Goal: Information Seeking & Learning: Check status

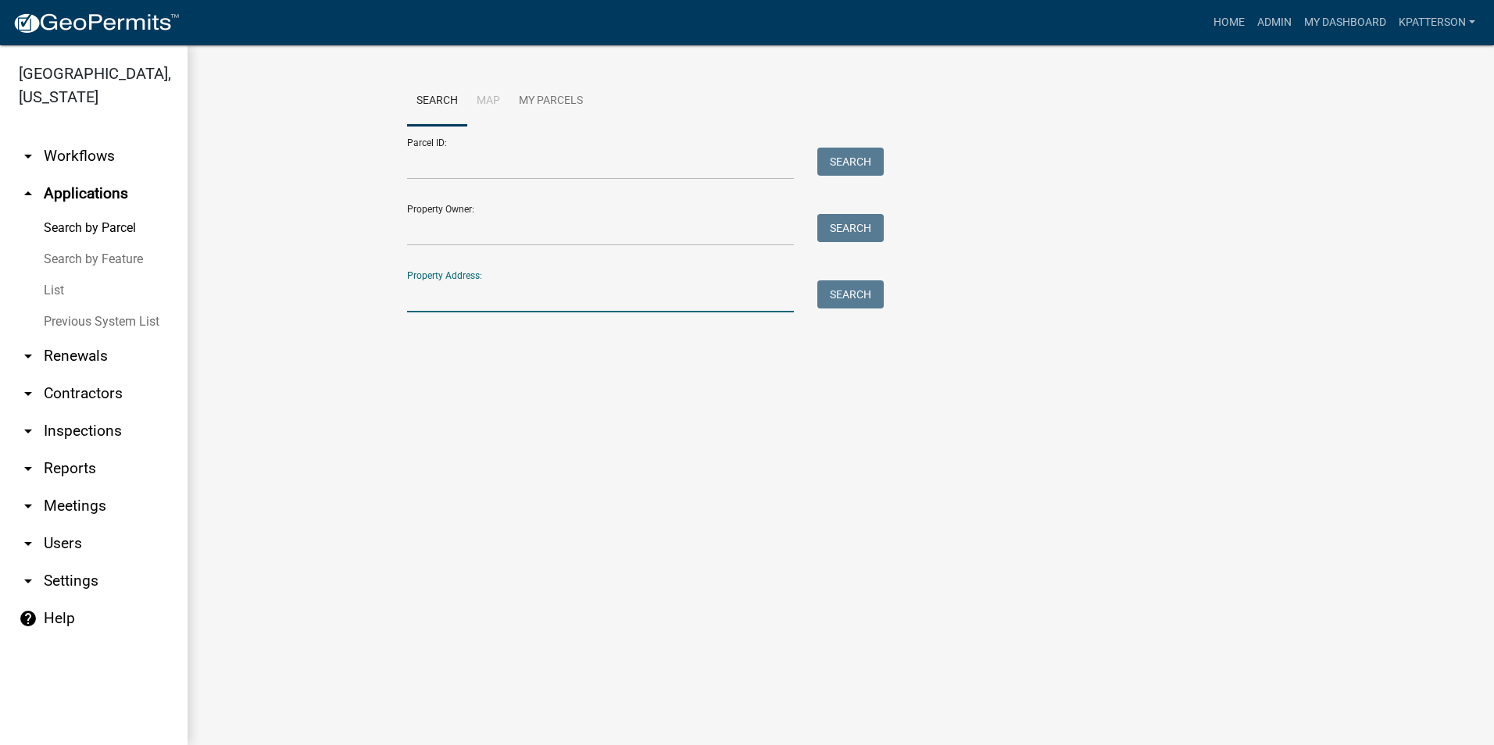
paste input "[STREET_ADDRESS]"
drag, startPoint x: 577, startPoint y: 293, endPoint x: 507, endPoint y: 322, distance: 75.3
click at [507, 322] on div "Search Map My Parcels Parcel ID: Search Property Owner: Search Property Address…" at bounding box center [840, 202] width 891 height 250
type input "1952 SR HWY 54"
click at [862, 294] on button "Search" at bounding box center [850, 294] width 66 height 28
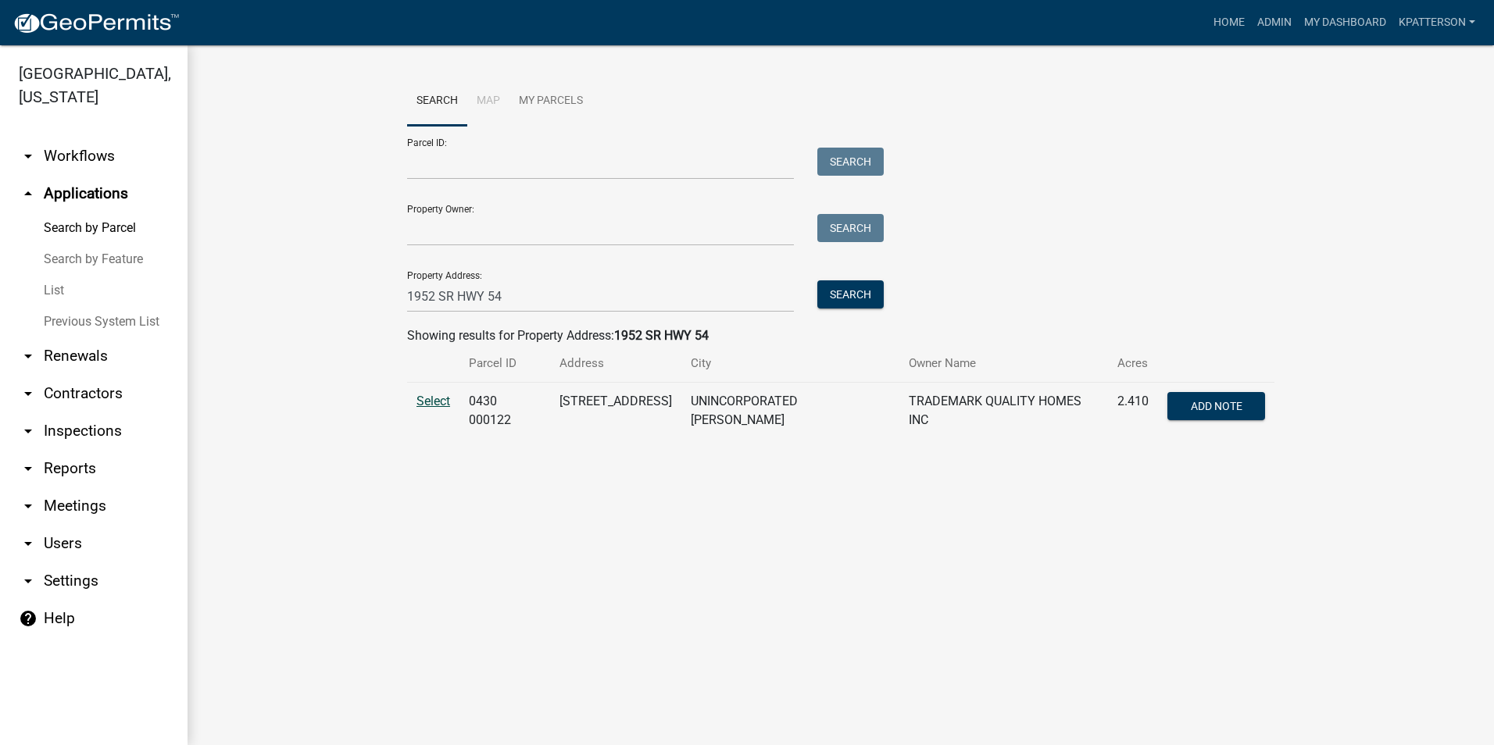
click at [420, 402] on span "Select" at bounding box center [433, 401] width 34 height 15
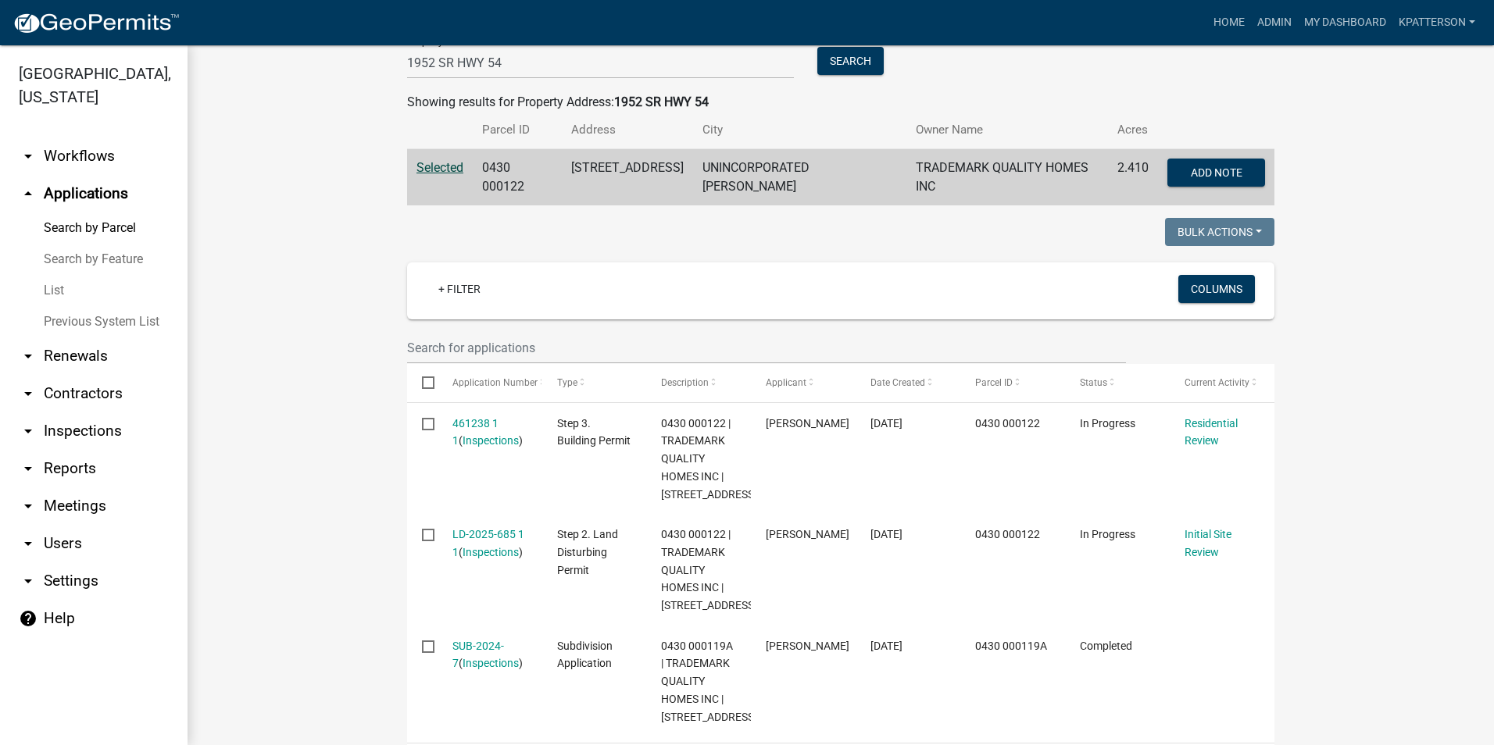
scroll to position [234, 0]
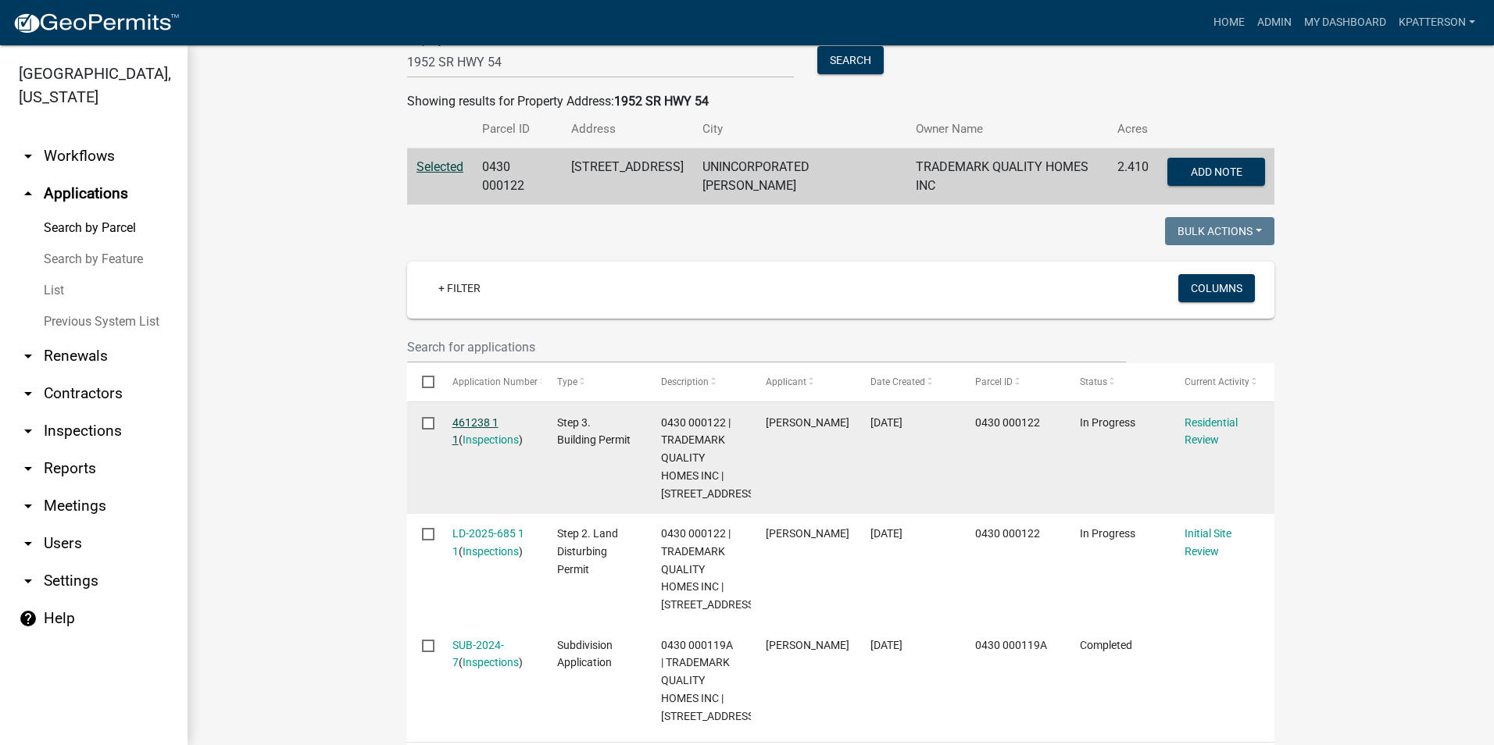
click at [483, 416] on link "461238 1 1" at bounding box center [475, 431] width 46 height 30
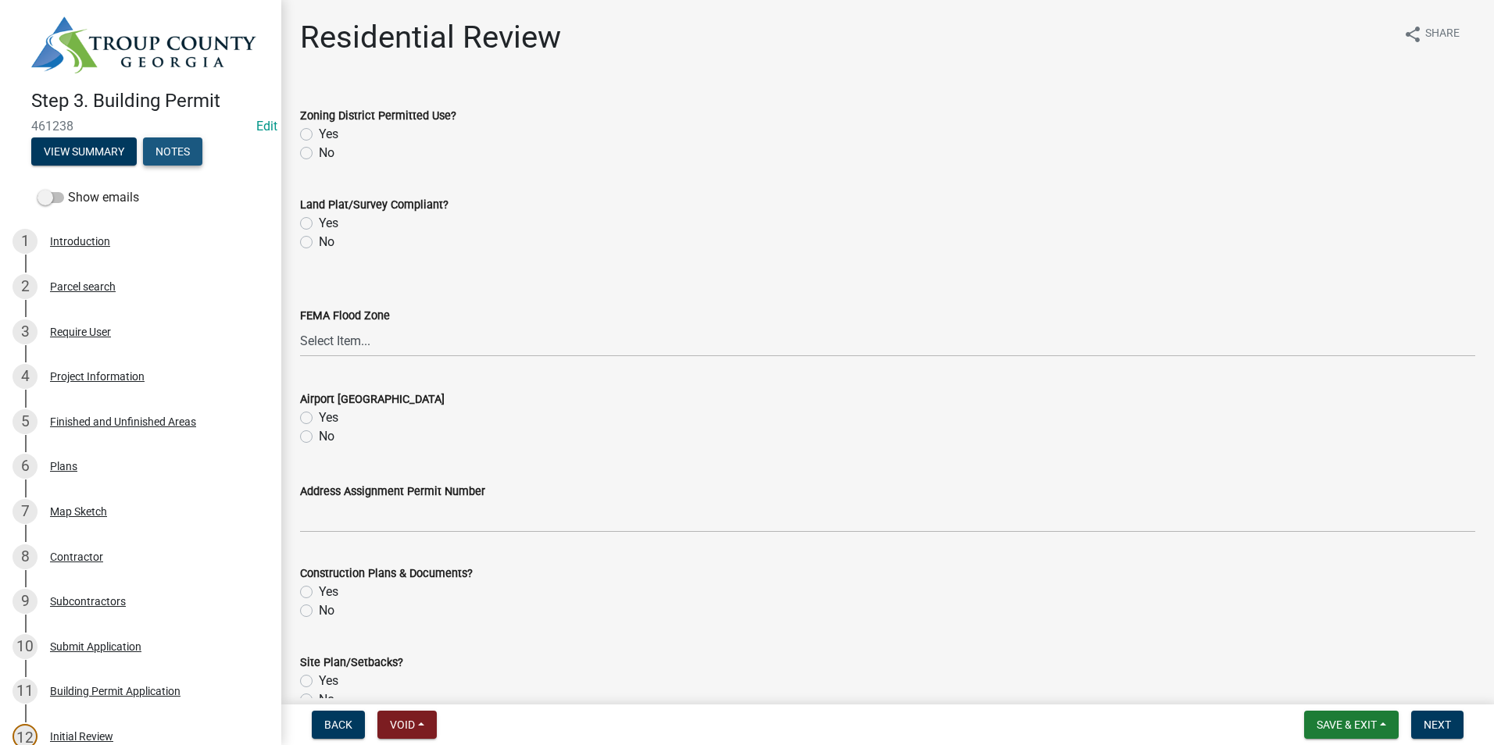
click at [159, 155] on button "Notes" at bounding box center [172, 151] width 59 height 28
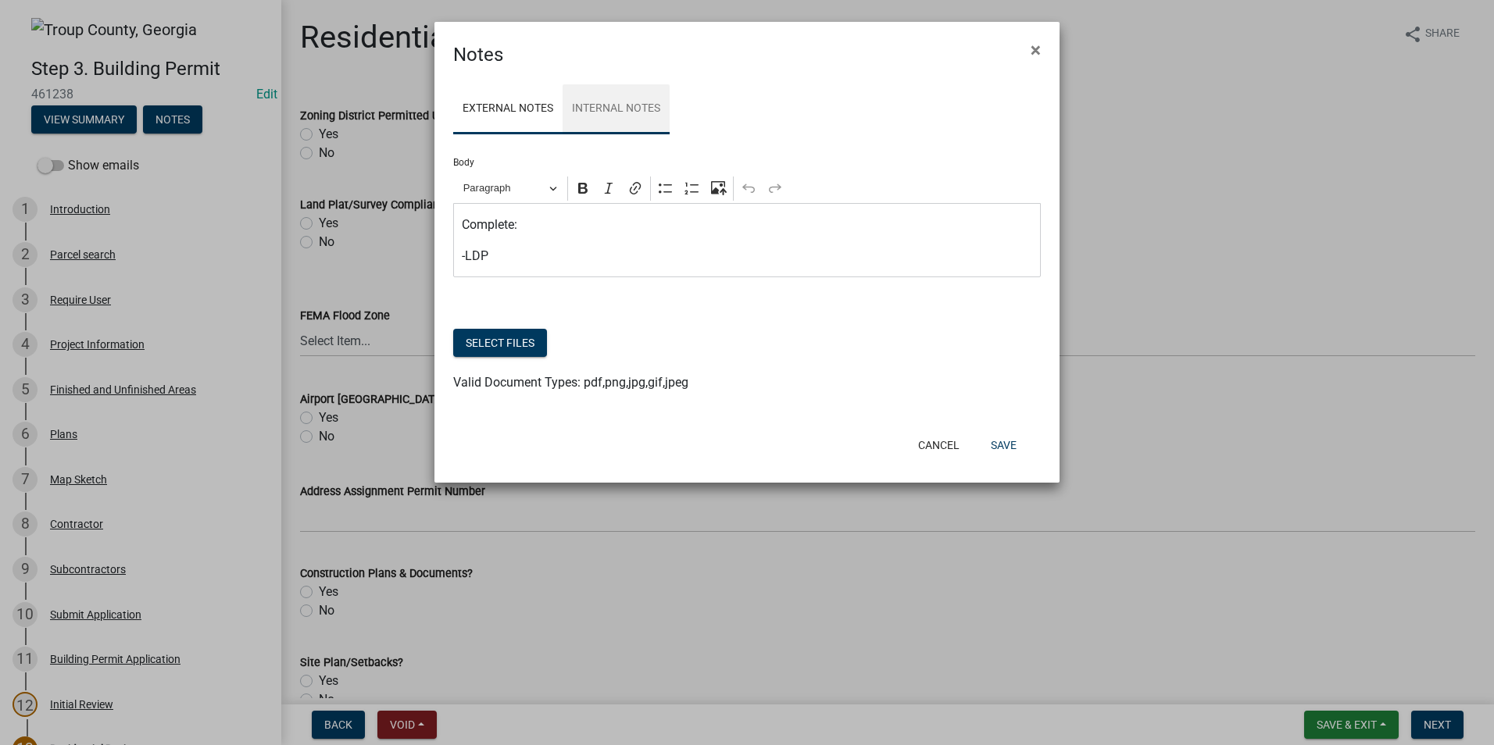
click at [634, 109] on link "Internal Notes" at bounding box center [615, 109] width 107 height 50
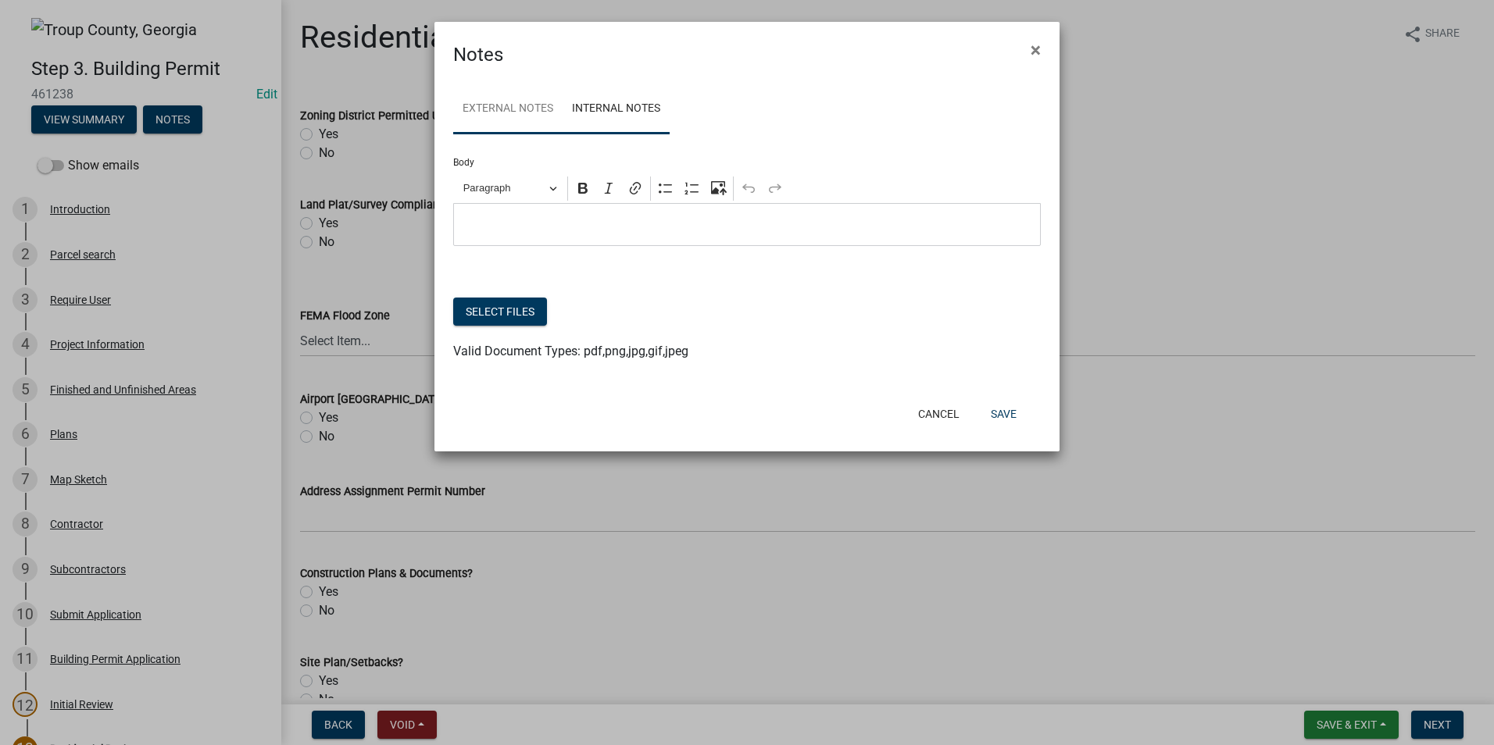
click at [496, 115] on link "External Notes" at bounding box center [507, 109] width 109 height 50
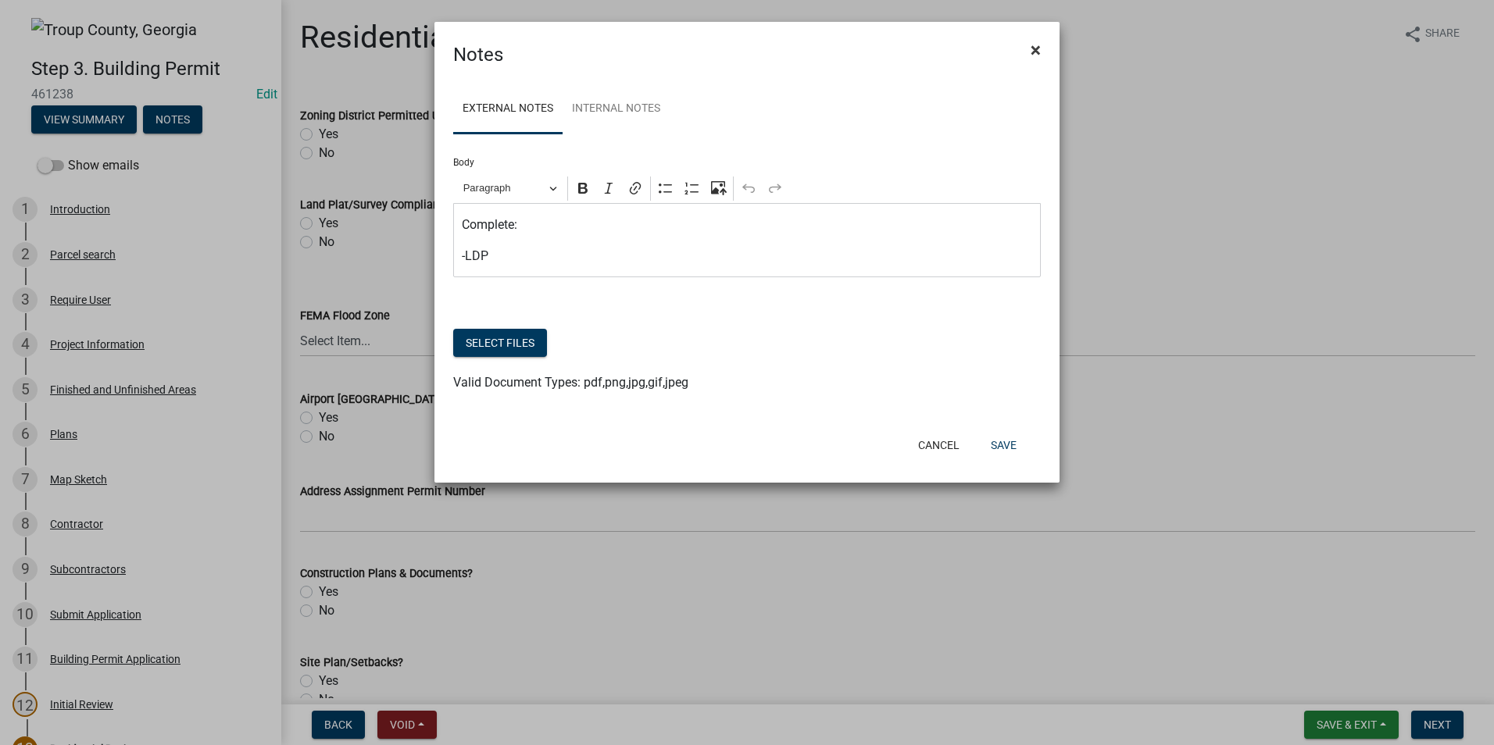
click at [1034, 48] on span "×" at bounding box center [1035, 50] width 10 height 22
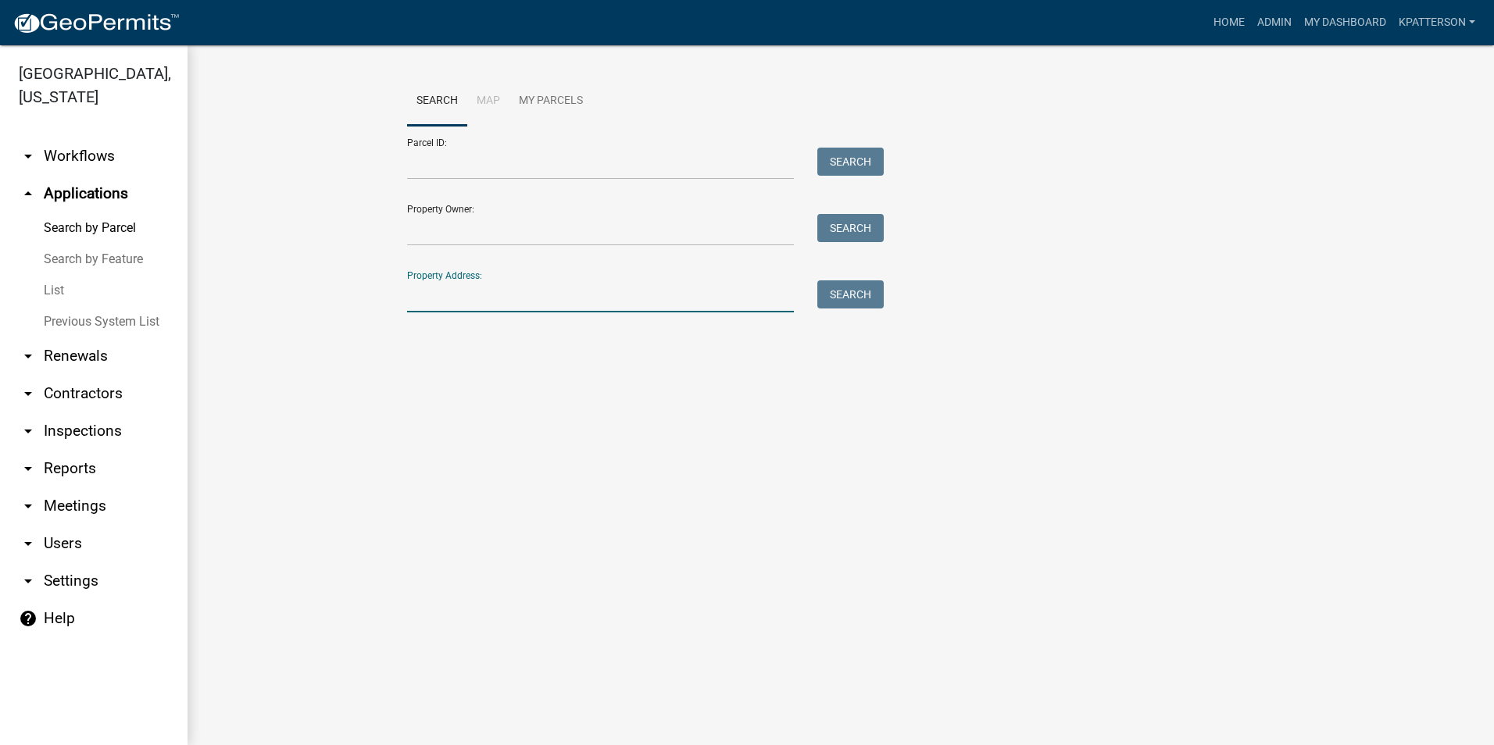
paste input "[STREET_ADDRESS]"
type input "1952 SR HWY 54"
click at [845, 290] on button "Search" at bounding box center [850, 294] width 66 height 28
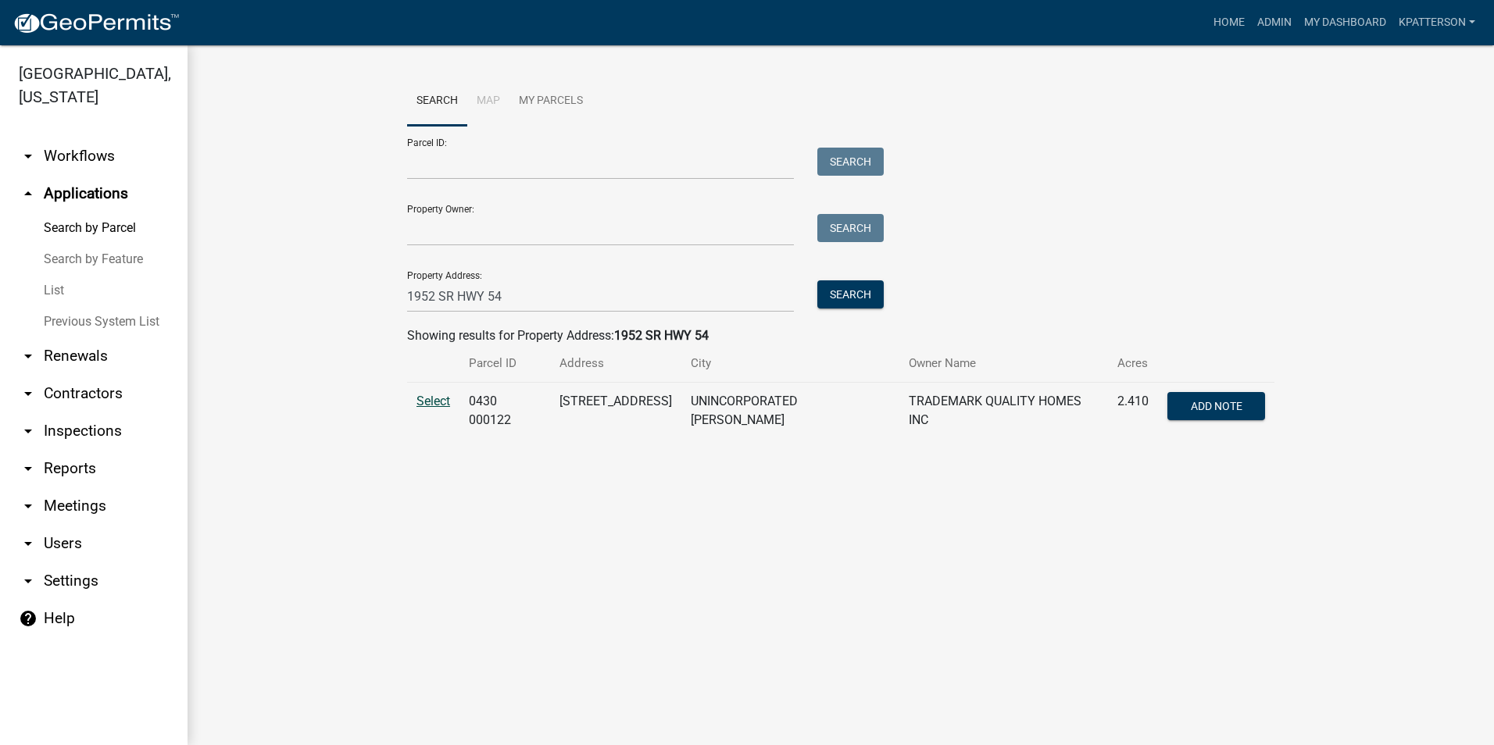
click at [423, 402] on span "Select" at bounding box center [433, 401] width 34 height 15
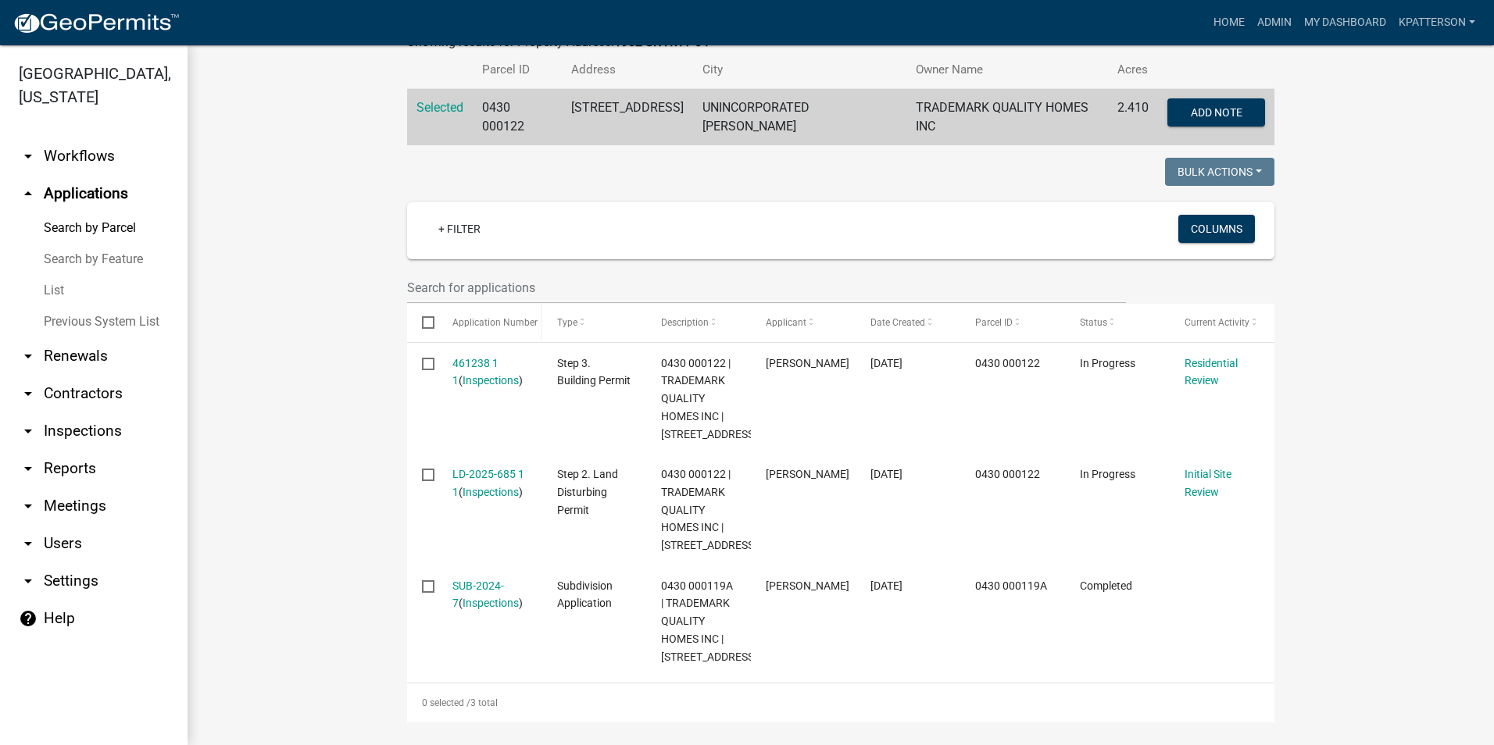
scroll to position [322, 0]
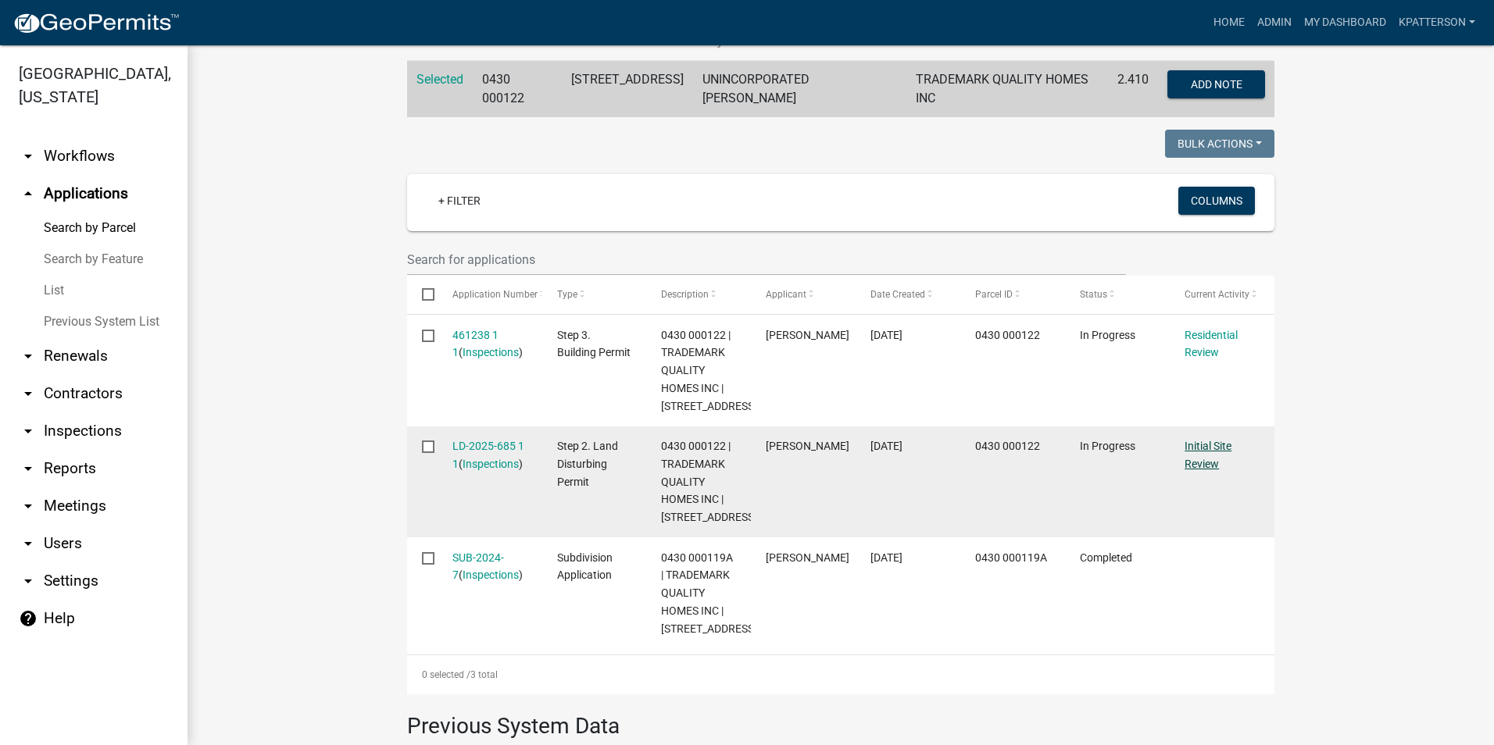
click at [1190, 470] on link "Initial Site Review" at bounding box center [1207, 455] width 47 height 30
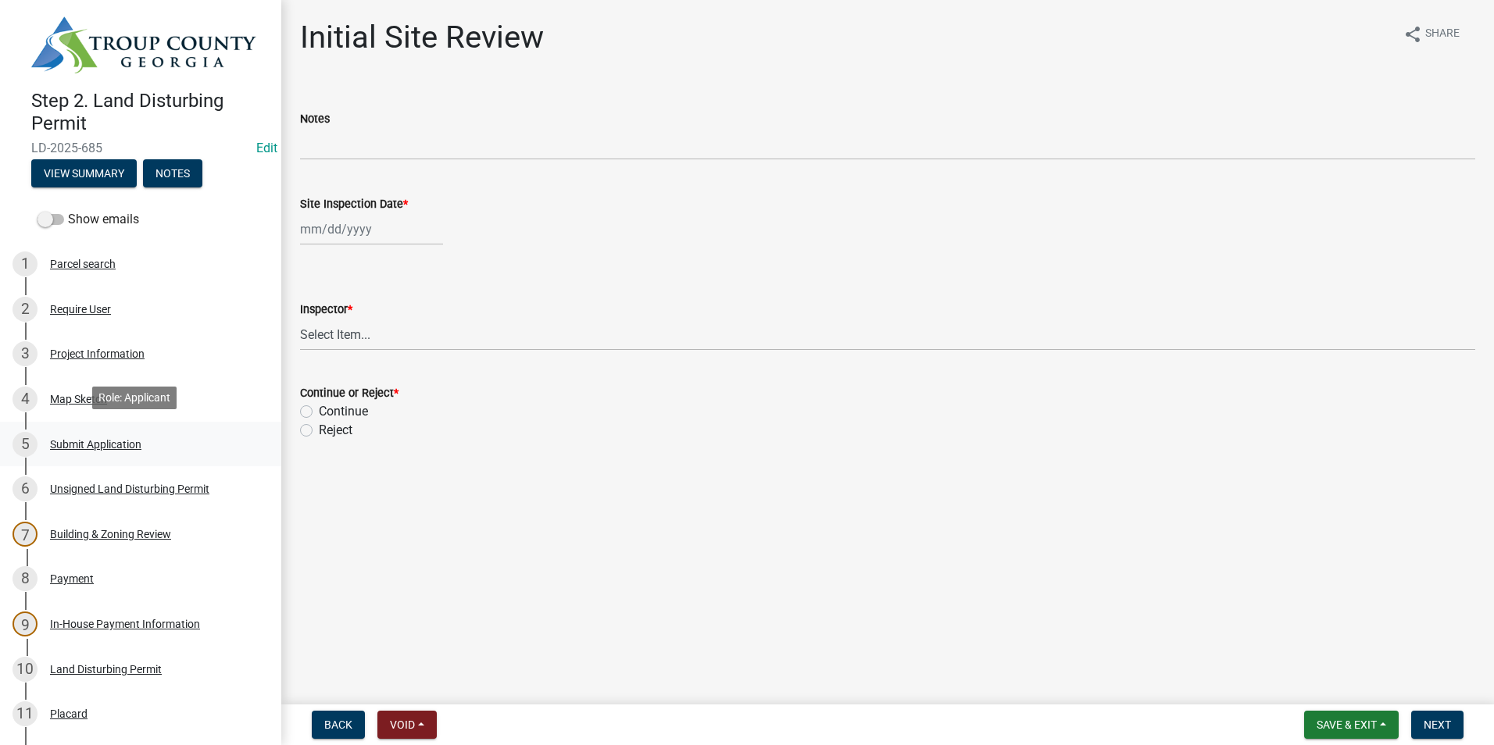
click at [150, 436] on div "5 Submit Application" at bounding box center [134, 444] width 244 height 25
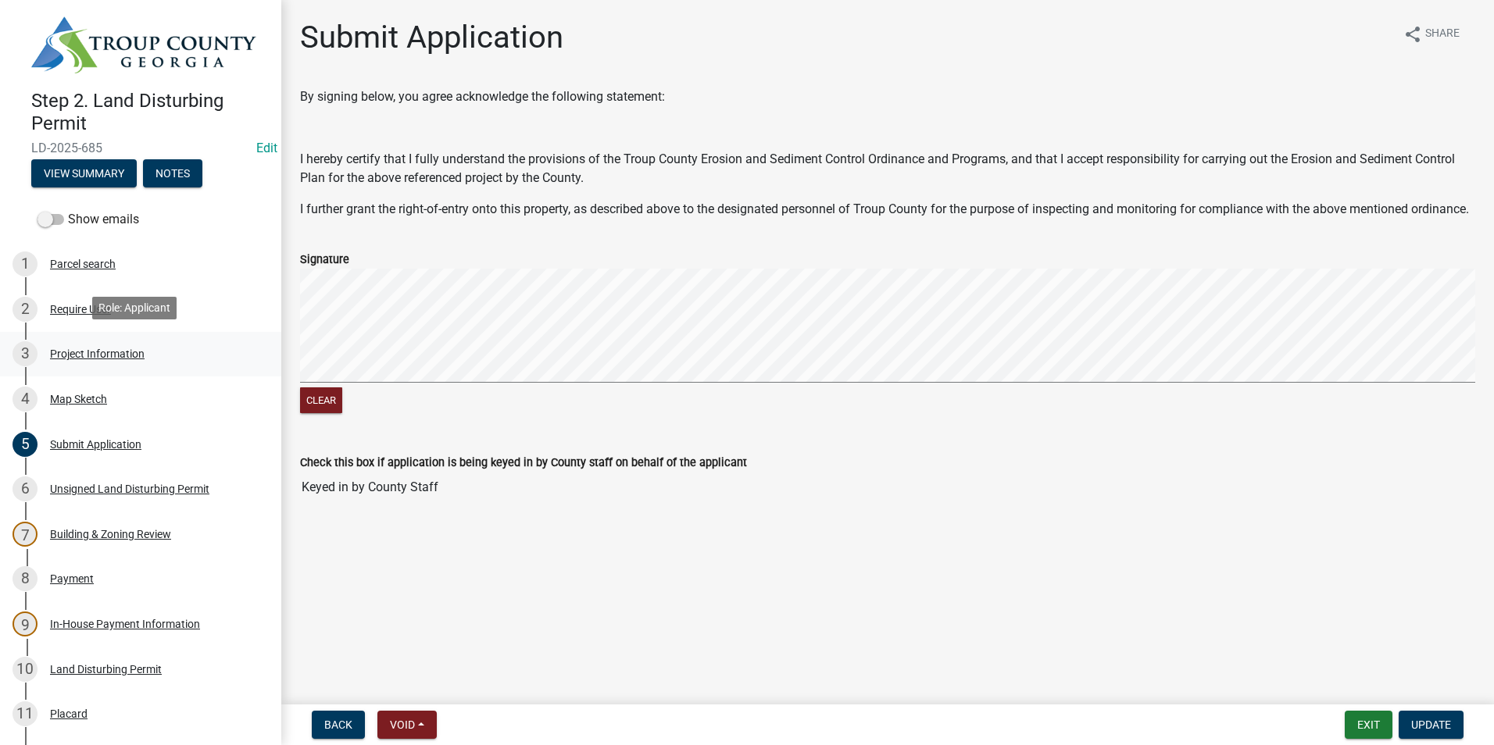
click at [150, 372] on link "3 Project Information" at bounding box center [140, 354] width 281 height 45
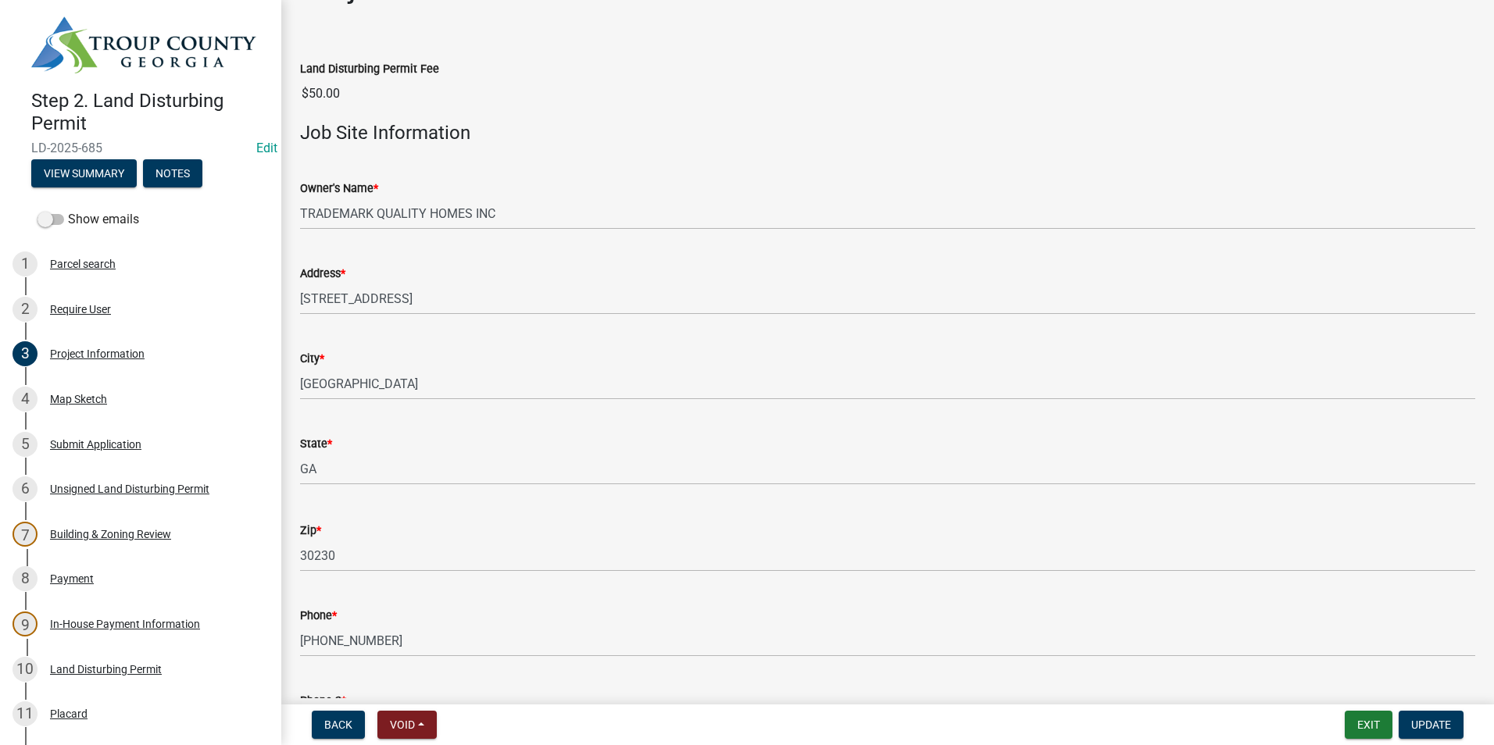
scroll to position [78, 0]
